Goal: Find specific page/section: Find specific page/section

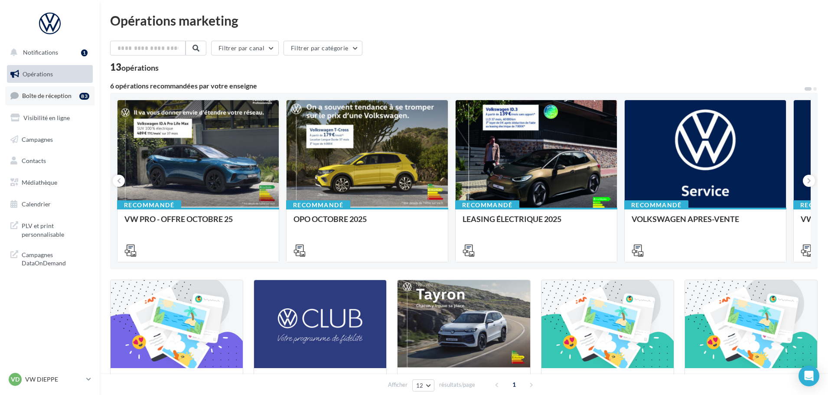
click at [43, 100] on link "Boîte de réception 83" at bounding box center [49, 95] width 89 height 19
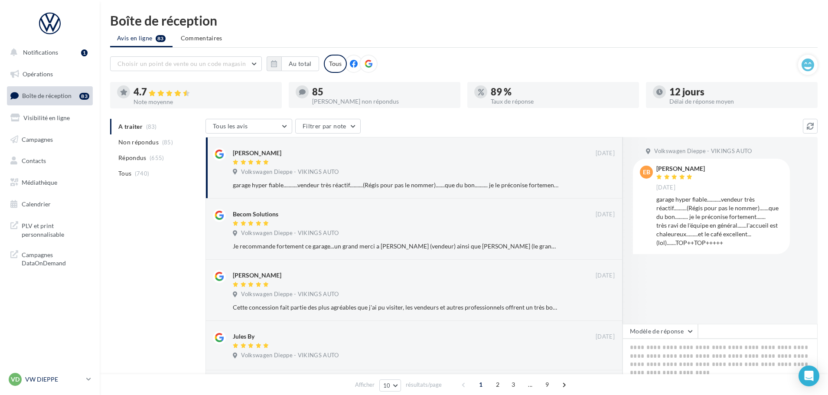
click at [37, 378] on p "VW DIEPPE" at bounding box center [54, 379] width 58 height 9
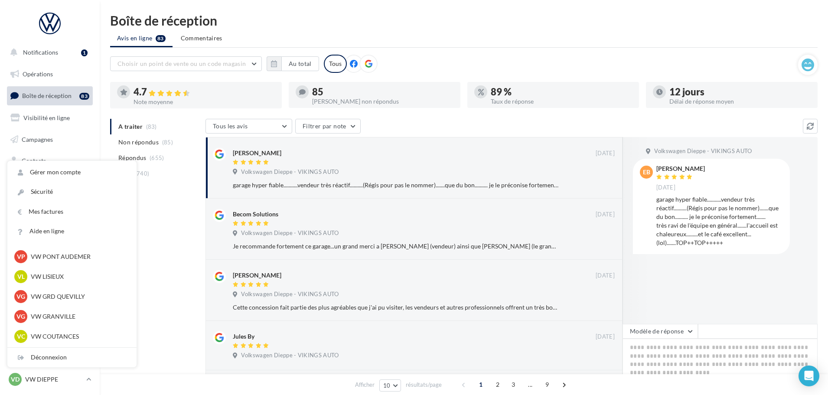
scroll to position [217, 0]
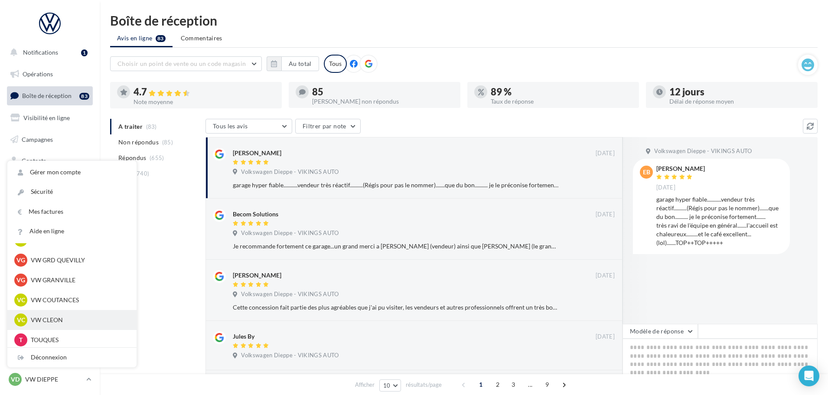
click at [51, 318] on p "VW CLEON" at bounding box center [78, 320] width 95 height 9
